Goal: Information Seeking & Learning: Learn about a topic

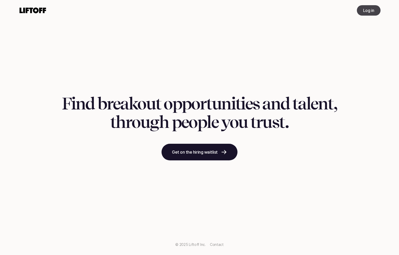
click at [363, 9] on p "Log in" at bounding box center [368, 10] width 11 height 6
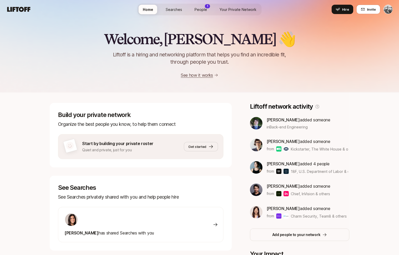
click at [177, 9] on span "Searches" at bounding box center [174, 9] width 16 height 5
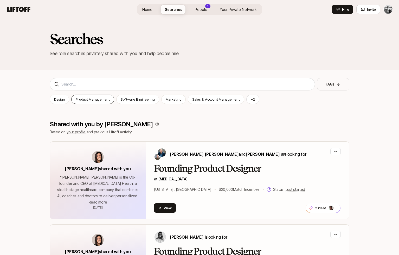
click at [97, 96] on div "Product Management" at bounding box center [92, 99] width 43 height 9
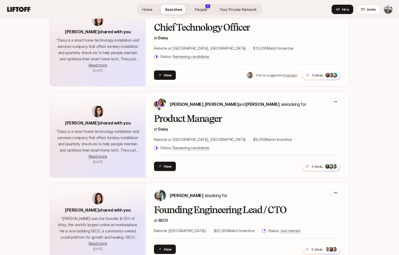
scroll to position [281, 0]
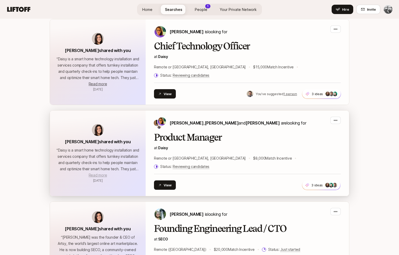
click at [101, 173] on span "Read more" at bounding box center [98, 175] width 18 height 4
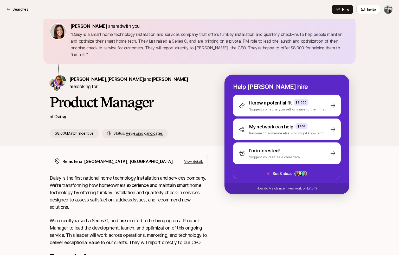
scroll to position [11, 0]
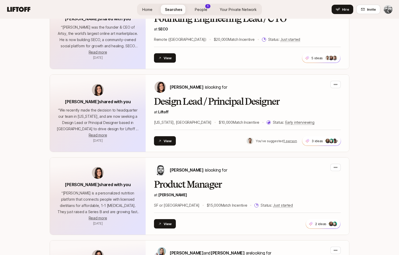
scroll to position [558, 0]
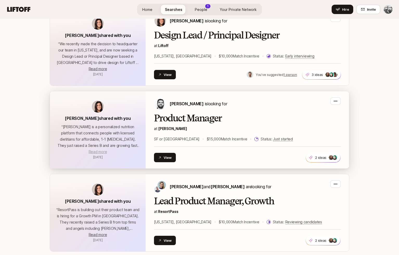
click at [100, 150] on span "Read more" at bounding box center [98, 152] width 18 height 4
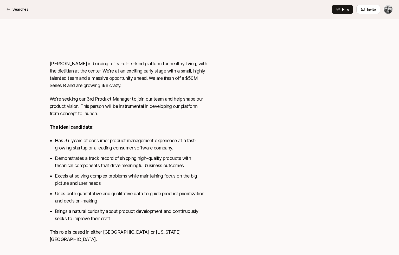
scroll to position [239, 0]
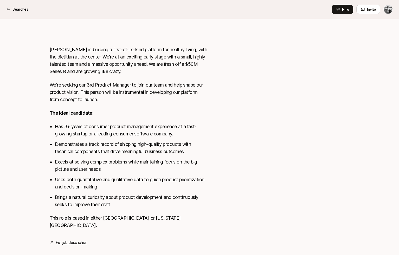
click at [81, 240] on link "Full job description" at bounding box center [71, 243] width 31 height 6
click at [68, 240] on link "Full job description" at bounding box center [71, 243] width 31 height 6
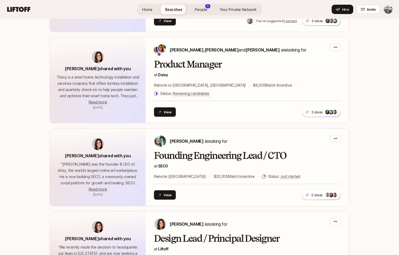
scroll to position [308, 0]
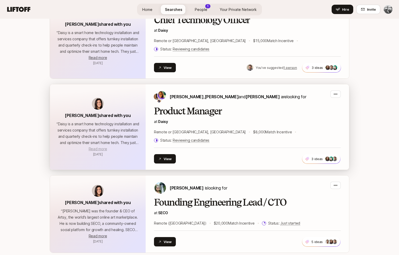
click at [103, 147] on span "Read more" at bounding box center [98, 149] width 18 height 4
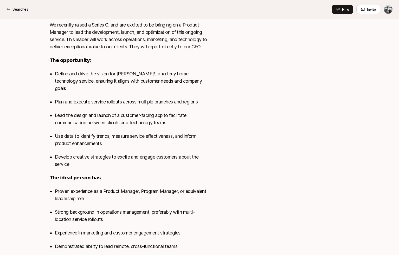
scroll to position [256, 0]
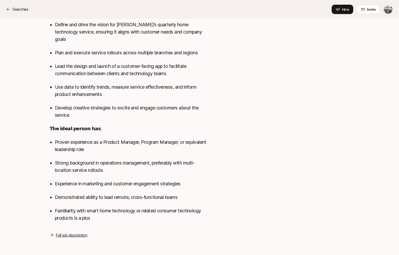
click at [69, 235] on link "Full job description" at bounding box center [71, 236] width 31 height 6
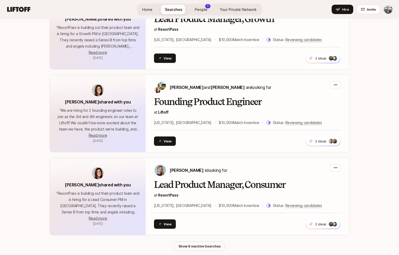
scroll to position [753, 0]
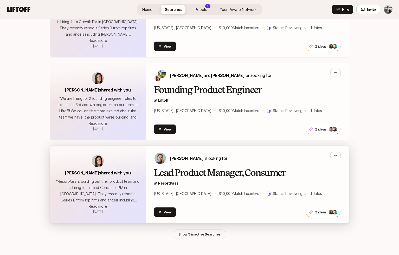
click at [98, 179] on p "“ ResortPass is building out their product team and is hiring for a Lead Consum…" at bounding box center [97, 191] width 83 height 25
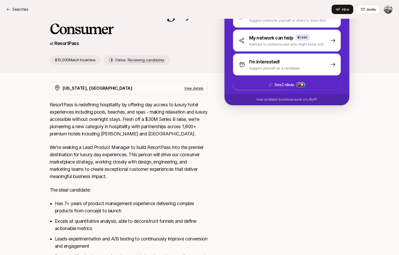
scroll to position [150, 0]
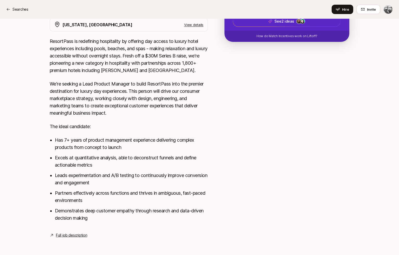
click at [67, 235] on link "Full job description" at bounding box center [71, 236] width 31 height 6
